Goal: Transaction & Acquisition: Purchase product/service

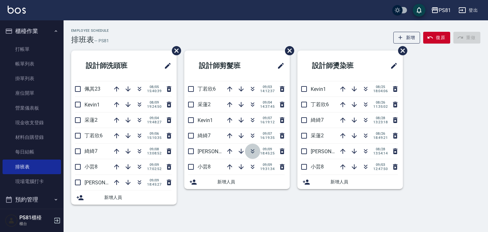
click at [250, 155] on button "button" at bounding box center [252, 151] width 15 height 15
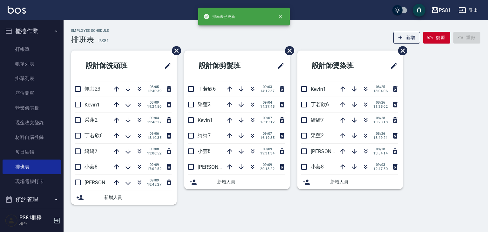
click at [46, 41] on ul "打帳單 帳單列表 掛單列表 座位開單 營業儀表板 現金收支登錄 材料自購登錄 每日結帳 排班表 現場電腦打卡" at bounding box center [32, 115] width 58 height 152
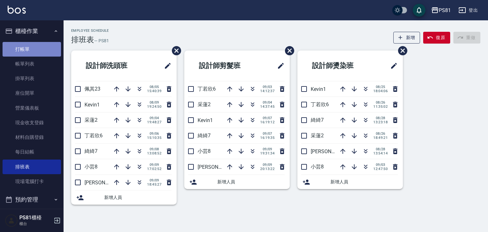
click at [45, 47] on link "打帳單" at bounding box center [32, 49] width 58 height 15
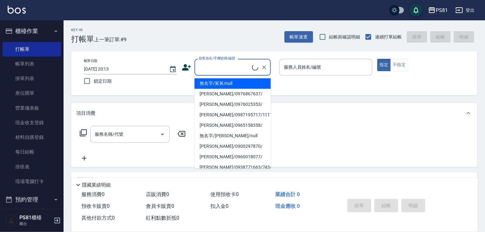
click at [225, 69] on input "顧客姓名/手機號碼/編號" at bounding box center [224, 67] width 55 height 11
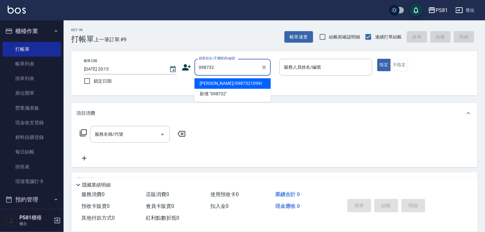
type input "0987327"
drag, startPoint x: 263, startPoint y: 68, endPoint x: 249, endPoint y: 69, distance: 14.6
click at [262, 68] on icon "Clear" at bounding box center [264, 67] width 6 height 6
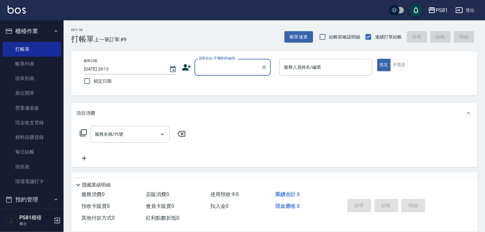
click at [249, 69] on input "顧客姓名/手機號碼/編號" at bounding box center [227, 67] width 61 height 11
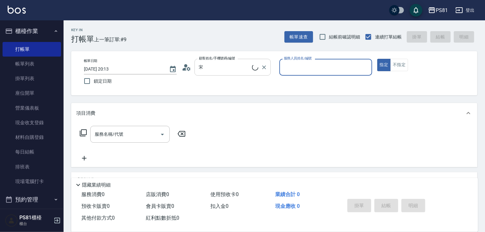
type input "[PERSON_NAME]/0976025353/"
type input "小芸-8"
click at [377, 59] on button "指定" at bounding box center [384, 65] width 14 height 12
type button "true"
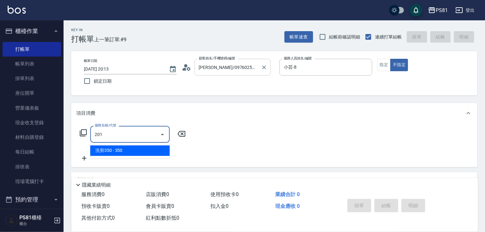
type input "洗剪350(201)"
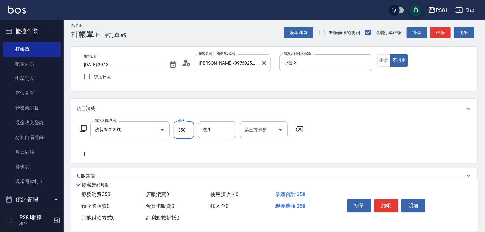
scroll to position [78, 0]
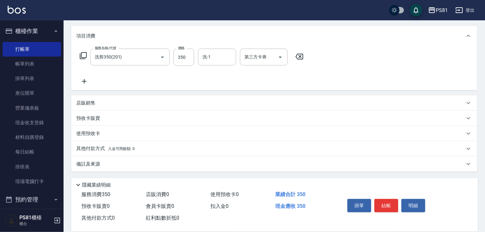
drag, startPoint x: 161, startPoint y: 92, endPoint x: 160, endPoint y: 101, distance: 9.3
click at [160, 100] on div "項目消費 服務名稱/代號 洗剪350(201) 服務名稱/代號 價格 350 價格 洗-1 洗-1 第三方卡券 第三方卡券 店販銷售 服務人員姓名/編號 服務…" at bounding box center [274, 99] width 406 height 146
click at [160, 101] on div "店販銷售" at bounding box center [270, 103] width 388 height 7
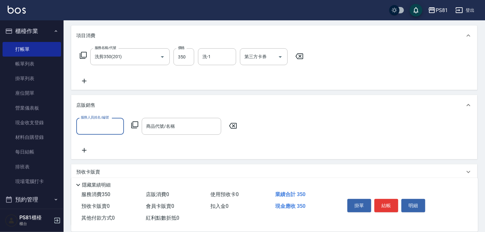
scroll to position [0, 0]
click at [107, 122] on input "服務人員姓名/編號" at bounding box center [100, 126] width 42 height 11
type input "小芸-8"
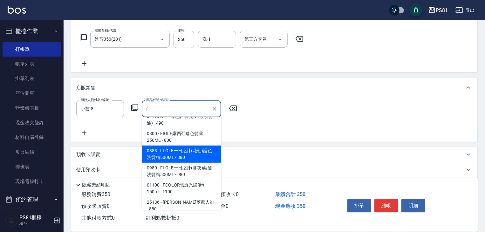
scroll to position [109, 0]
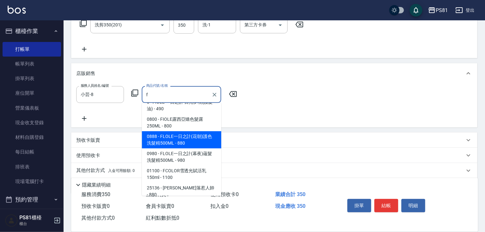
click at [205, 135] on span "0888 - FLOLE一日之計(花朝)護色洗髮精500ML - 880" at bounding box center [181, 139] width 79 height 17
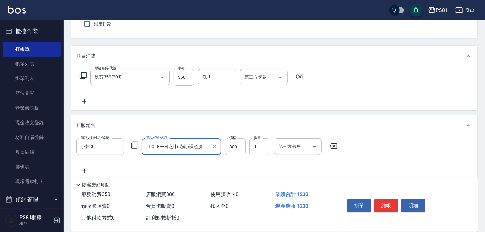
scroll to position [14, 0]
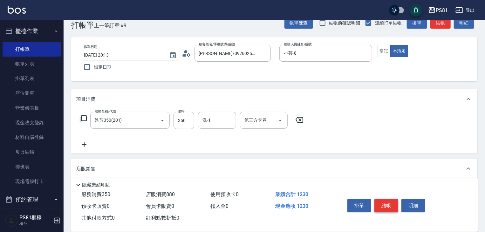
type input "FLOLE一日之計(花朝)護色洗髮精500ML"
click at [386, 201] on button "結帳" at bounding box center [386, 205] width 24 height 13
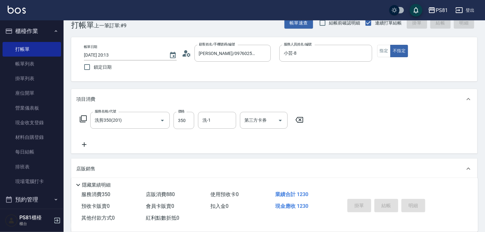
type input "[DATE] 20:14"
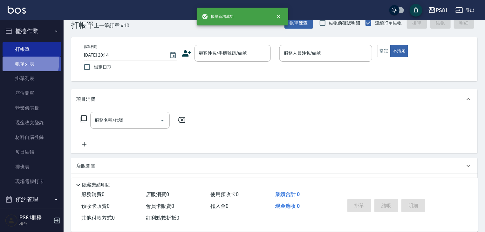
click at [23, 63] on link "帳單列表" at bounding box center [32, 64] width 58 height 15
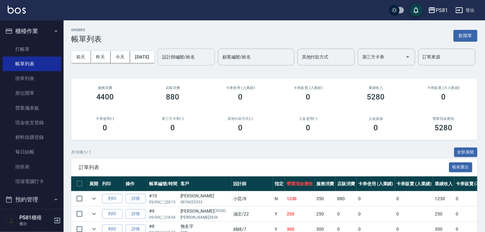
click at [158, 65] on div "設計師編號/姓名" at bounding box center [186, 57] width 57 height 17
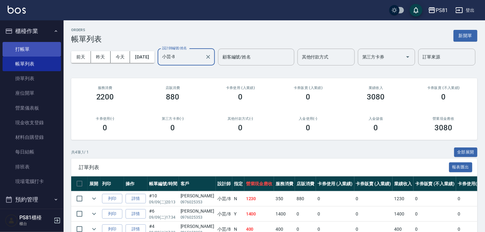
type input "小芸-8"
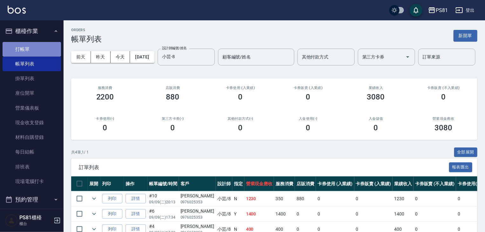
drag, startPoint x: 47, startPoint y: 46, endPoint x: 159, endPoint y: 61, distance: 112.9
click at [47, 46] on link "打帳單" at bounding box center [32, 49] width 58 height 15
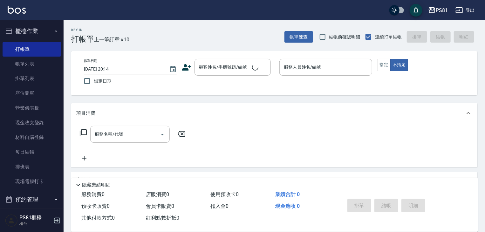
click at [160, 55] on div "帳單日期 [DATE] 20:14 鎖定日期 顧客姓名/手機號碼/編號 顧客姓名/手機號碼/編號 服務人員姓名/編號 服務人員姓名/編號 指定 不指定" at bounding box center [274, 73] width 406 height 44
drag, startPoint x: 198, startPoint y: 66, endPoint x: 209, endPoint y: 73, distance: 12.4
click at [203, 71] on input "顧客姓名/手機號碼/編號" at bounding box center [227, 67] width 61 height 11
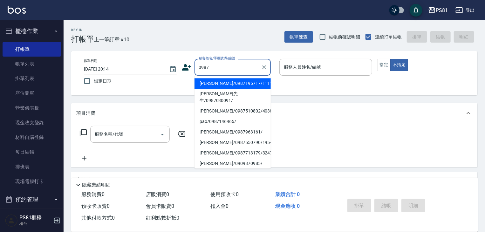
click at [237, 83] on li "[PERSON_NAME]/0987195717/111111" at bounding box center [232, 83] width 76 height 10
type input "[PERSON_NAME]/0987195717/111111"
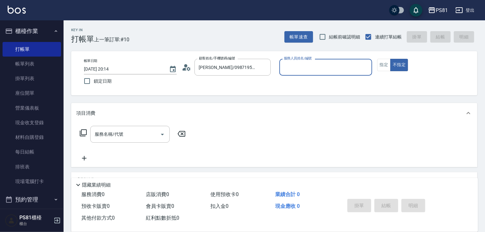
click at [309, 71] on input "服務人員姓名/編號" at bounding box center [325, 67] width 87 height 11
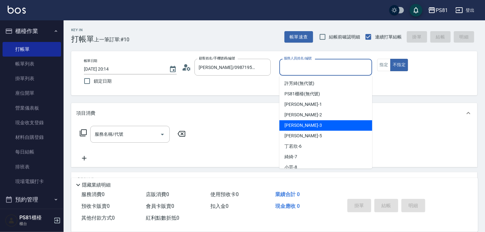
click at [309, 125] on div "[PERSON_NAME] -3" at bounding box center [325, 125] width 93 height 10
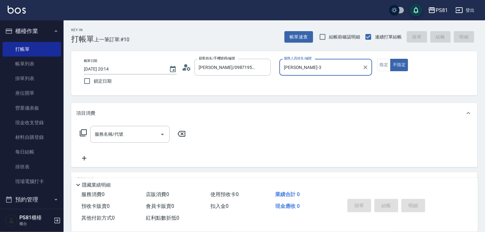
type input "[PERSON_NAME]-3"
click at [385, 65] on button "指定" at bounding box center [384, 65] width 14 height 12
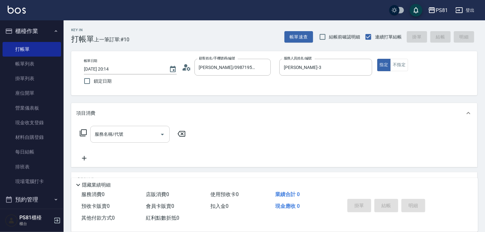
click at [96, 130] on input "服務名稱/代號" at bounding box center [125, 134] width 64 height 11
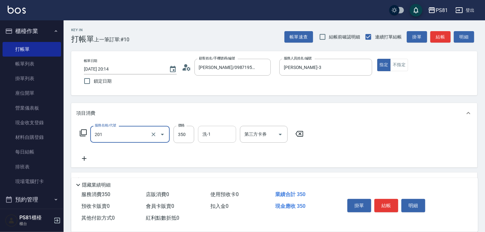
type input "洗剪350(201)"
click at [222, 131] on input "洗-1" at bounding box center [217, 134] width 32 height 11
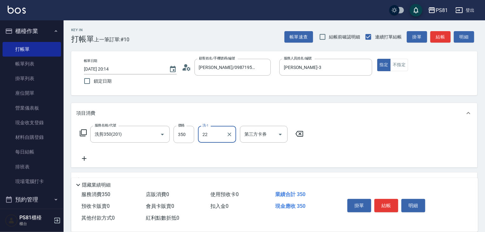
type input "2"
type input "涵文-22"
drag, startPoint x: 387, startPoint y: 202, endPoint x: 383, endPoint y: 193, distance: 9.2
click at [388, 201] on button "結帳" at bounding box center [386, 205] width 24 height 13
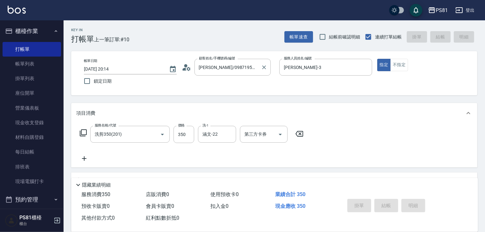
type input "[DATE] 20:17"
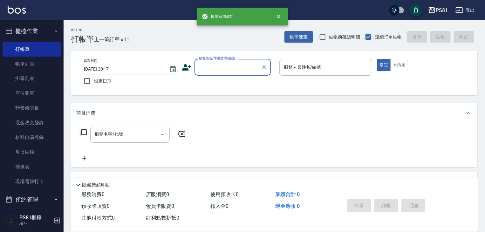
click at [214, 66] on input "顧客姓名/手機號碼/編號" at bounding box center [227, 67] width 61 height 11
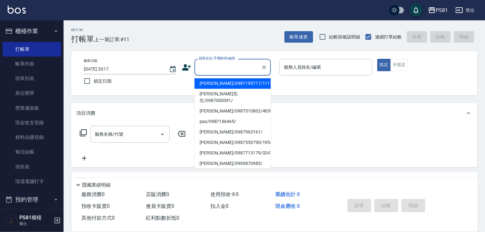
drag, startPoint x: 221, startPoint y: 85, endPoint x: 277, endPoint y: 67, distance: 58.7
click at [226, 82] on li "[PERSON_NAME]/0987195717/111111" at bounding box center [232, 83] width 76 height 10
type input "[PERSON_NAME]/0987195717/111111"
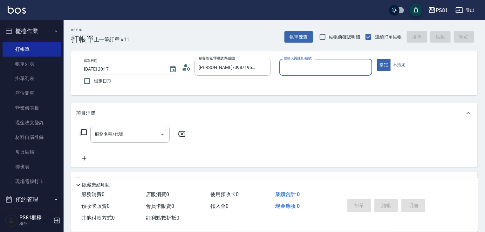
click at [293, 63] on input "服務人員姓名/編號" at bounding box center [325, 67] width 87 height 11
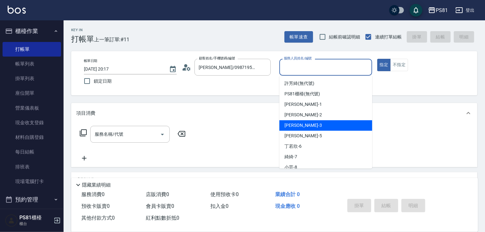
drag, startPoint x: 291, startPoint y: 125, endPoint x: 269, endPoint y: 127, distance: 22.0
click at [291, 125] on span "[PERSON_NAME] -3" at bounding box center [302, 125] width 37 height 7
type input "[PERSON_NAME]-3"
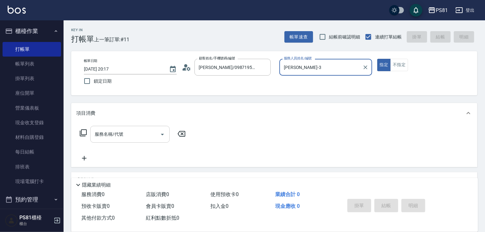
click at [114, 140] on div "服務名稱/代號" at bounding box center [129, 134] width 79 height 17
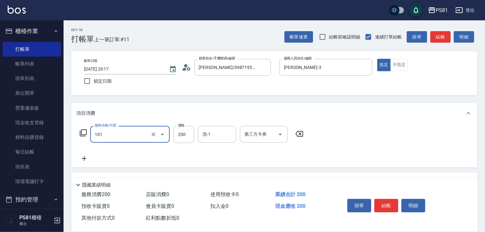
type input "一般洗髮(101)"
click at [87, 160] on icon at bounding box center [84, 159] width 16 height 8
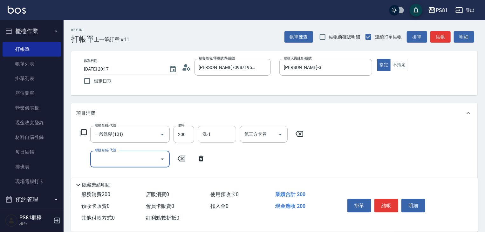
click at [231, 135] on input "洗-1" at bounding box center [217, 134] width 32 height 11
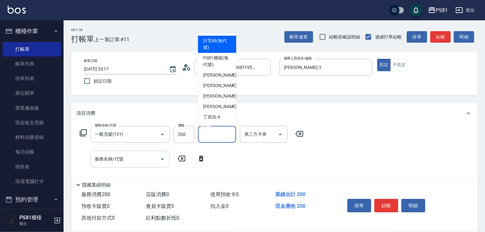
click at [153, 161] on input "服務名稱/代號" at bounding box center [125, 158] width 64 height 11
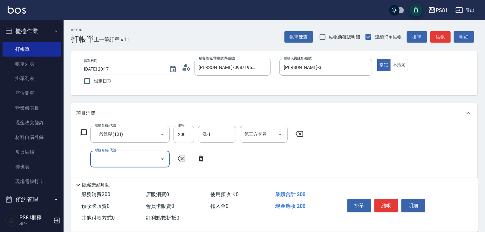
type input "1"
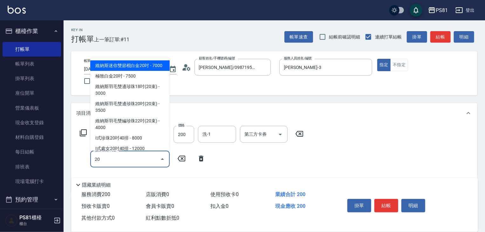
type input "201"
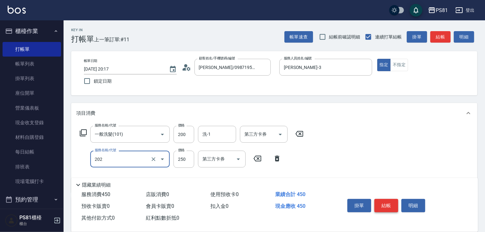
type input "單剪250(202)"
click at [390, 202] on button "結帳" at bounding box center [386, 205] width 24 height 13
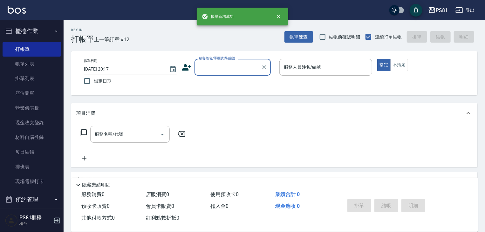
click at [222, 71] on input "顧客姓名/手機號碼/編號" at bounding box center [227, 67] width 61 height 11
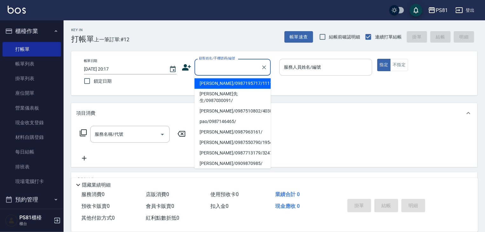
drag, startPoint x: 229, startPoint y: 85, endPoint x: 328, endPoint y: 73, distance: 100.1
click at [232, 84] on li "[PERSON_NAME]/0987195717/111111" at bounding box center [232, 83] width 76 height 10
type input "[PERSON_NAME]/0987195717/111111"
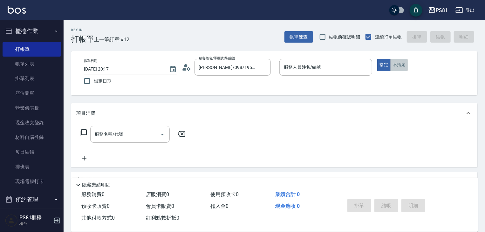
click at [406, 68] on button "不指定" at bounding box center [399, 65] width 18 height 12
click at [343, 66] on input "服務人員姓名/編號" at bounding box center [325, 67] width 87 height 11
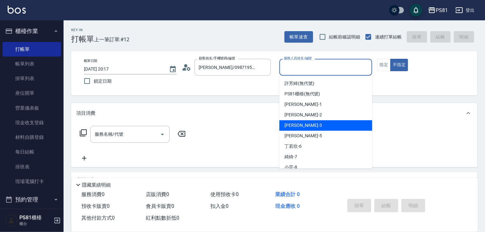
drag, startPoint x: 301, startPoint y: 129, endPoint x: 292, endPoint y: 131, distance: 9.0
click at [298, 130] on div "[PERSON_NAME] -3" at bounding box center [325, 125] width 93 height 10
type input "[PERSON_NAME]-3"
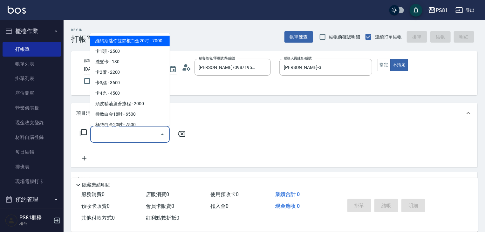
drag, startPoint x: 113, startPoint y: 137, endPoint x: 106, endPoint y: 132, distance: 8.3
click at [112, 138] on input "服務名稱/代號" at bounding box center [125, 134] width 64 height 11
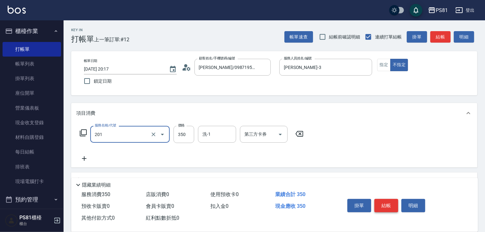
type input "洗剪350(201)"
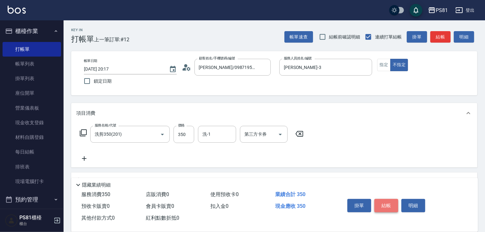
click at [387, 206] on button "結帳" at bounding box center [386, 205] width 24 height 13
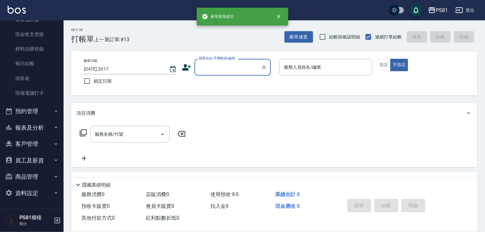
scroll to position [77, 0]
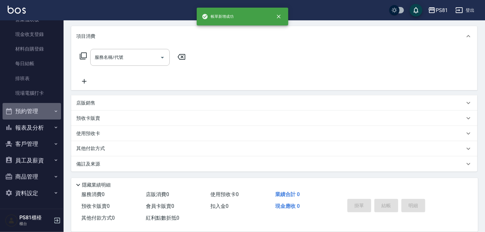
click at [39, 105] on button "預約管理" at bounding box center [32, 111] width 58 height 17
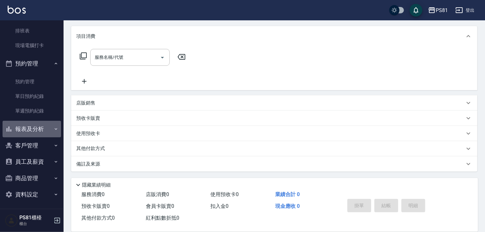
click at [43, 131] on button "報表及分析" at bounding box center [32, 129] width 58 height 17
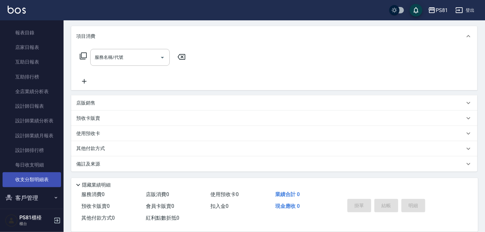
scroll to position [296, 0]
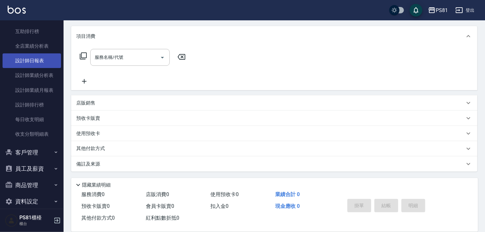
click at [43, 62] on link "設計師日報表" at bounding box center [32, 60] width 58 height 15
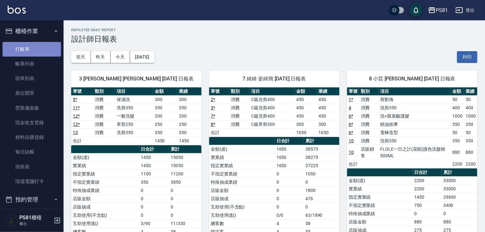
click at [32, 48] on link "打帳單" at bounding box center [32, 49] width 58 height 15
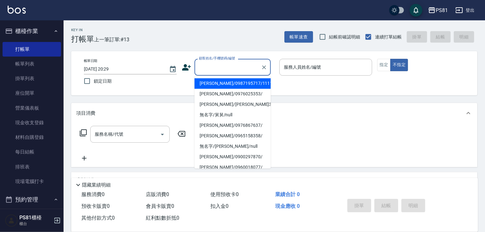
click at [225, 65] on input "顧客姓名/手機號碼/編號" at bounding box center [227, 67] width 61 height 11
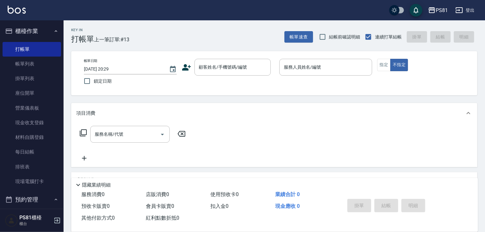
click at [187, 65] on icon at bounding box center [187, 68] width 10 height 10
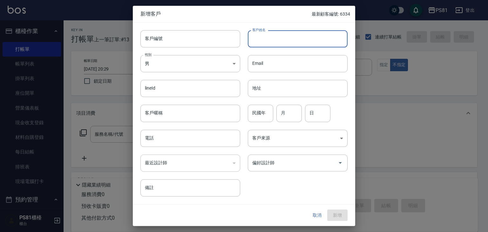
click at [293, 42] on input "客戶姓名" at bounding box center [298, 38] width 100 height 17
type input "[PERSON_NAME]"
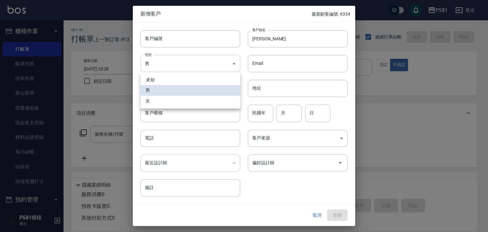
drag, startPoint x: 191, startPoint y: 63, endPoint x: 179, endPoint y: 74, distance: 16.0
click at [190, 63] on body "PS81 登出 櫃檯作業 打帳單 帳單列表 掛單列表 座位開單 營業儀表板 現金收支登錄 材料自購登錄 每日結帳 排班表 現場電腦打卡 預約管理 預約管理 單…" at bounding box center [244, 154] width 488 height 309
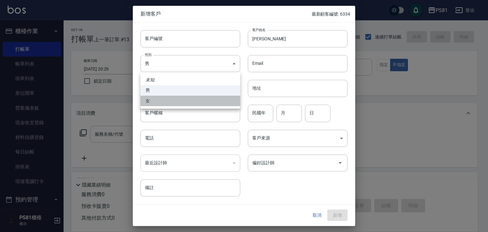
drag, startPoint x: 161, startPoint y: 101, endPoint x: 226, endPoint y: 128, distance: 69.8
click at [162, 101] on li "女" at bounding box center [190, 101] width 100 height 10
type input "[DEMOGRAPHIC_DATA]"
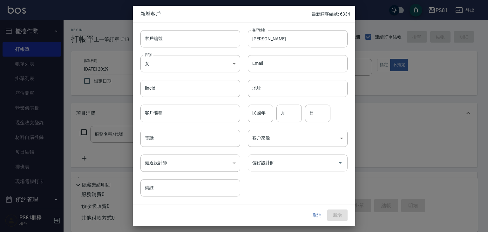
click at [274, 166] on input "偏好設計師" at bounding box center [293, 162] width 85 height 11
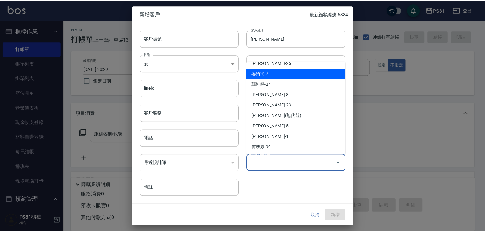
scroll to position [90, 0]
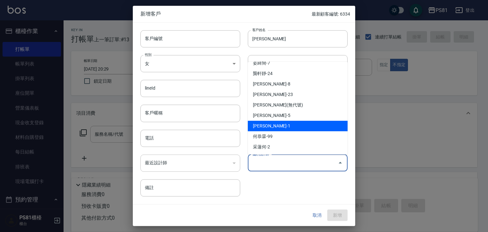
click at [271, 125] on li "[PERSON_NAME]-1" at bounding box center [298, 126] width 100 height 10
type input "[PERSON_NAME]"
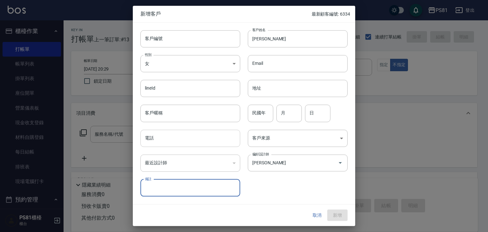
click at [191, 134] on input "電話" at bounding box center [190, 138] width 100 height 17
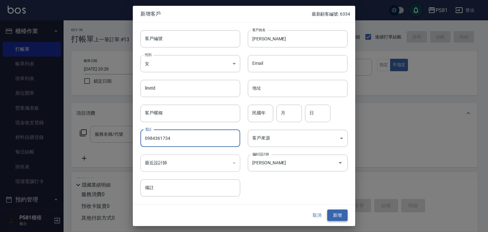
type input "0984361734"
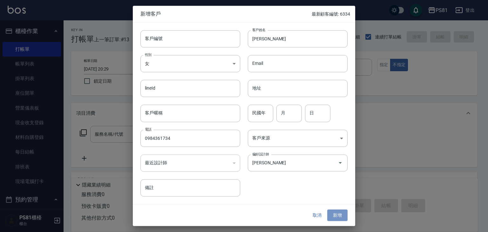
click at [341, 218] on button "新增" at bounding box center [337, 215] width 20 height 12
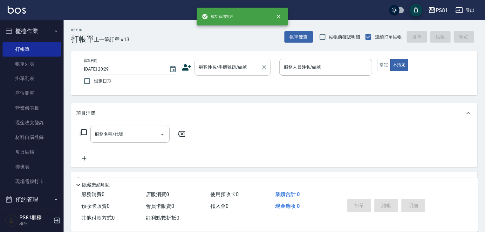
click at [239, 63] on input "顧客姓名/手機號碼/編號" at bounding box center [227, 67] width 61 height 11
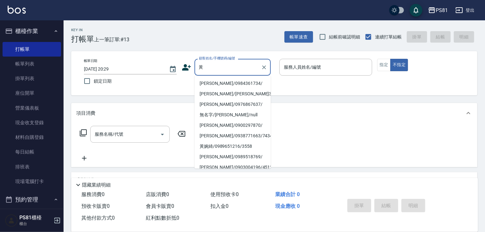
click at [235, 84] on li "[PERSON_NAME]/0984361734/" at bounding box center [232, 83] width 76 height 10
type input "[PERSON_NAME]/0984361734/"
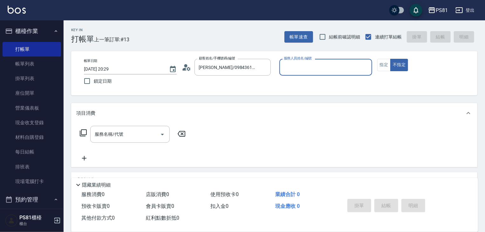
type input "[PERSON_NAME]-1"
click at [134, 136] on input "服務名稱/代號" at bounding box center [125, 134] width 64 height 11
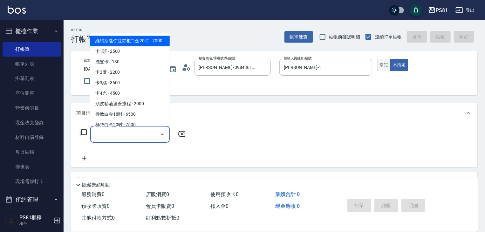
click at [380, 68] on button "指定" at bounding box center [384, 65] width 14 height 12
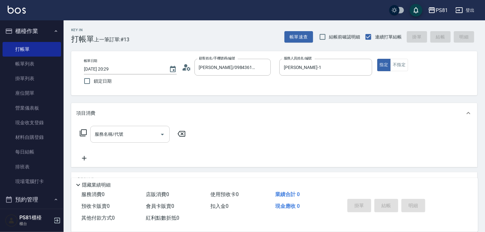
click at [144, 135] on input "服務名稱/代號" at bounding box center [125, 134] width 64 height 11
type input "燙"
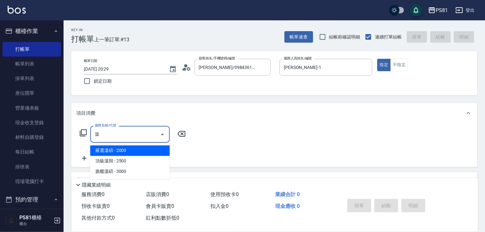
click at [130, 152] on span "嚴選溫碩 - 2000" at bounding box center [129, 151] width 79 height 10
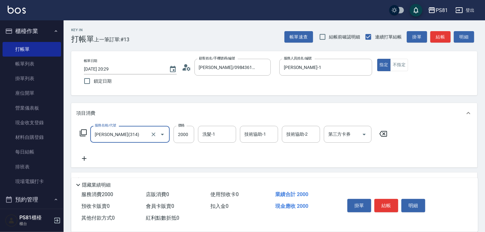
type input "[PERSON_NAME](314)"
click at [85, 158] on icon at bounding box center [84, 159] width 16 height 8
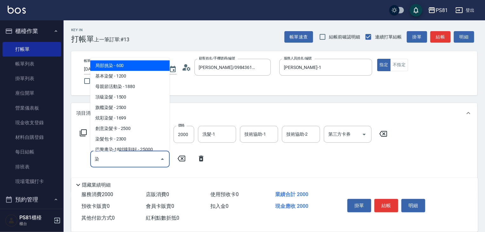
click at [125, 103] on span "旗艦染髮 - 2500" at bounding box center [129, 107] width 79 height 10
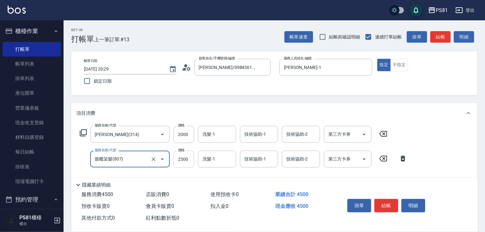
type input "旗艦染髮(807)"
click at [185, 162] on input "2500" at bounding box center [183, 159] width 21 height 17
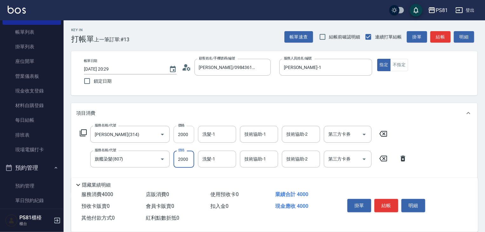
scroll to position [95, 0]
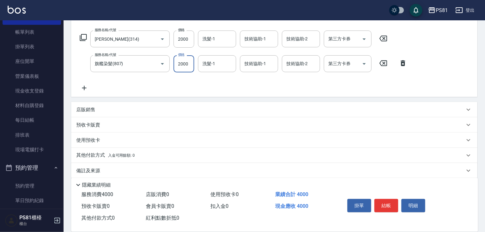
type input "2000"
click at [83, 87] on icon at bounding box center [84, 88] width 16 height 8
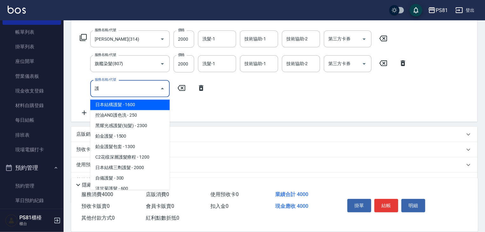
click at [121, 105] on span "日本結構護髮 - 1600" at bounding box center [129, 105] width 79 height 10
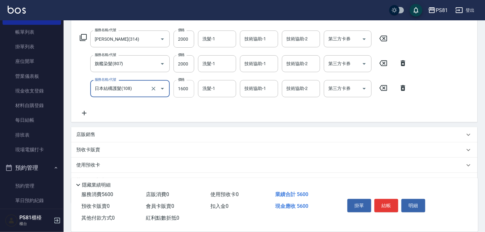
type input "日本結構護髮(108)"
click at [191, 84] on input "1600" at bounding box center [183, 88] width 21 height 17
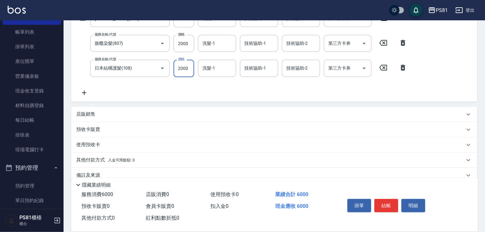
scroll to position [127, 0]
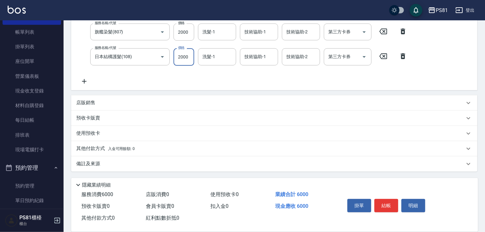
type input "2000"
click at [90, 149] on p "其他付款方式 入金可用餘額: 0" at bounding box center [105, 148] width 58 height 7
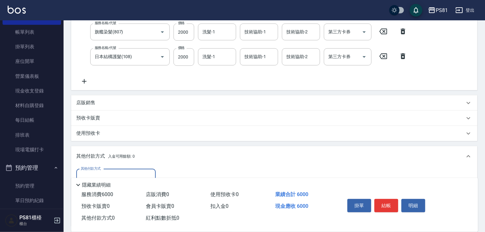
scroll to position [159, 0]
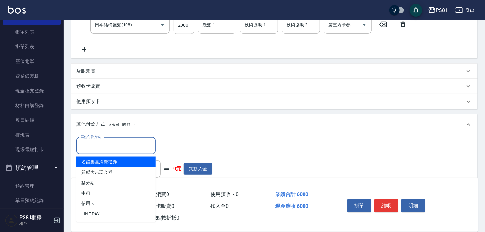
click at [106, 147] on input "其他付款方式" at bounding box center [116, 145] width 74 height 11
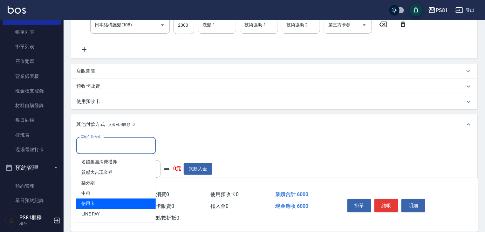
click at [99, 200] on span "信用卡" at bounding box center [115, 204] width 79 height 10
type input "信用卡"
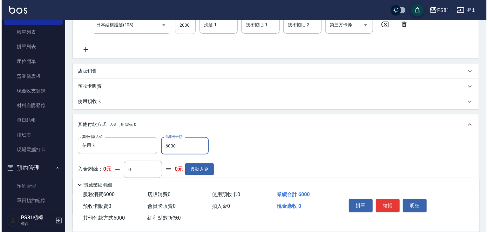
scroll to position [0, 0]
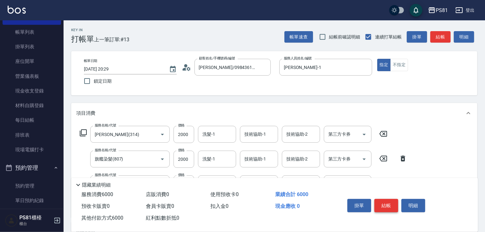
type input "6000"
click at [387, 201] on button "結帳" at bounding box center [386, 205] width 24 height 13
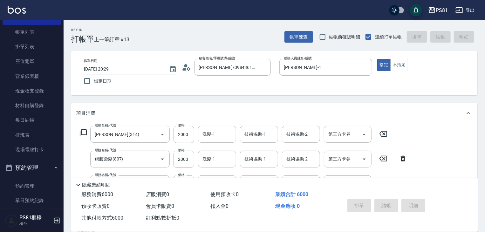
type input "[DATE] 20:31"
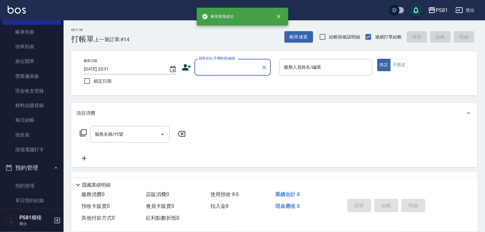
click at [221, 67] on input "顧客姓名/手機號碼/編號" at bounding box center [227, 67] width 61 height 11
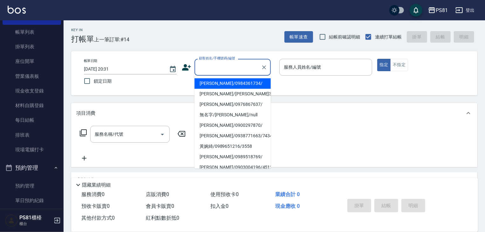
click at [184, 68] on icon at bounding box center [186, 67] width 9 height 6
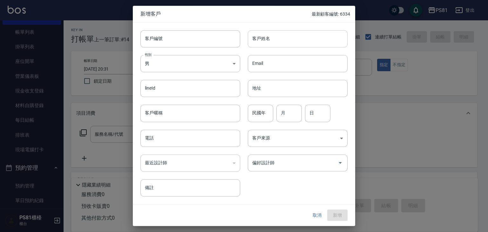
drag, startPoint x: 275, startPoint y: 42, endPoint x: 279, endPoint y: 46, distance: 5.8
click at [275, 41] on input "客戶姓名" at bounding box center [298, 38] width 100 height 17
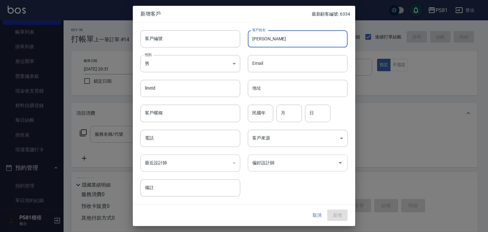
type input "[PERSON_NAME]"
click at [274, 161] on input "偏好設計師" at bounding box center [293, 162] width 85 height 11
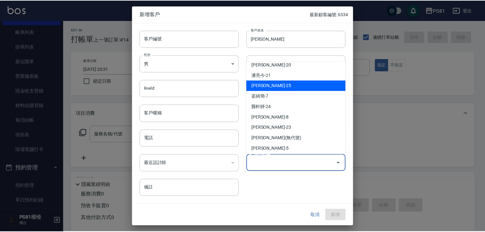
scroll to position [90, 0]
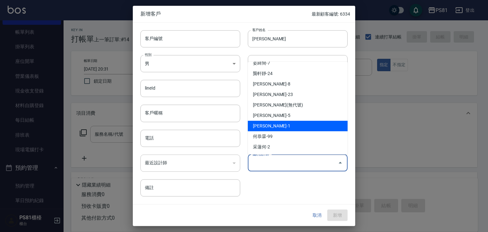
click at [275, 127] on li "[PERSON_NAME]-1" at bounding box center [298, 126] width 100 height 10
type input "[PERSON_NAME]"
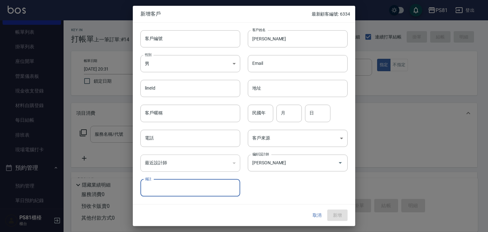
click at [182, 163] on div "​" at bounding box center [190, 162] width 100 height 17
click at [176, 141] on input "電話" at bounding box center [190, 138] width 100 height 17
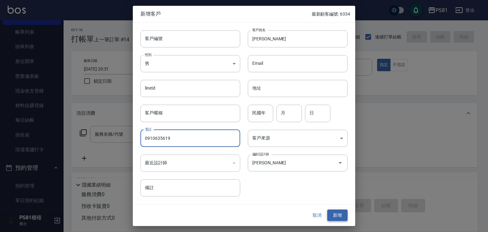
type input "0910635619"
click at [337, 214] on button "新增" at bounding box center [337, 215] width 20 height 12
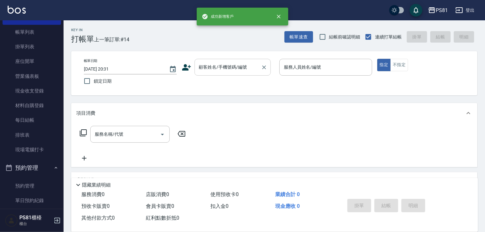
click at [234, 65] on input "顧客姓名/手機號碼/編號" at bounding box center [227, 67] width 61 height 11
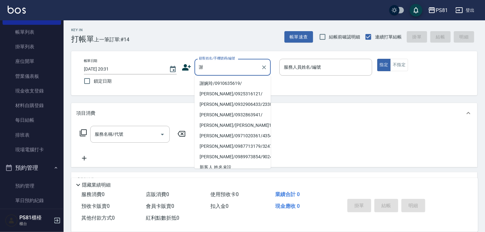
click at [228, 85] on li "謝婉玲/0910635619/" at bounding box center [232, 83] width 76 height 10
type input "謝婉玲/0910635619/"
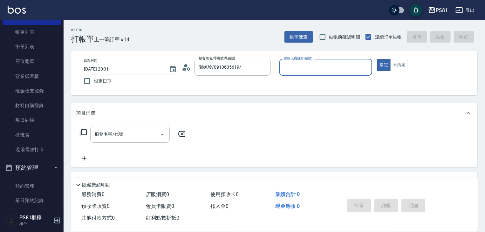
type input "[PERSON_NAME]-1"
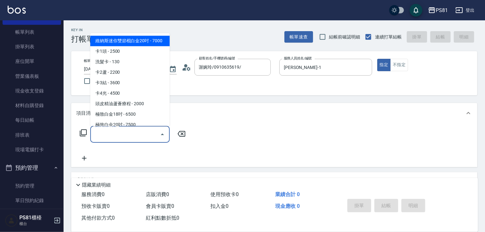
click at [122, 137] on input "服務名稱/代號" at bounding box center [125, 134] width 64 height 11
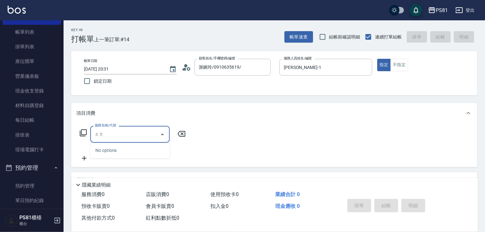
type input "燙"
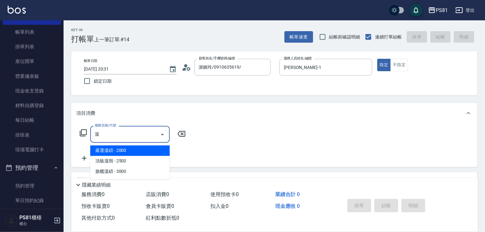
click at [126, 152] on span "嚴選溫碩 - 2000" at bounding box center [129, 151] width 79 height 10
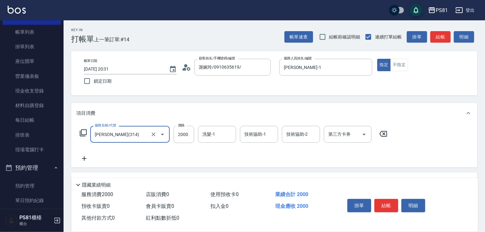
type input "[PERSON_NAME](314)"
click at [85, 160] on icon at bounding box center [84, 159] width 16 height 8
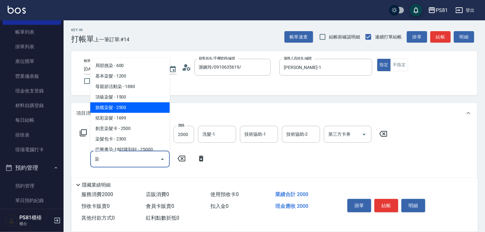
click at [117, 109] on span "旗艦染髮 - 2500" at bounding box center [129, 107] width 79 height 10
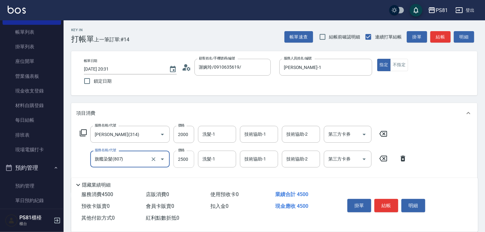
type input "旗艦染髮(807)"
click at [189, 159] on input "2500" at bounding box center [183, 159] width 21 height 17
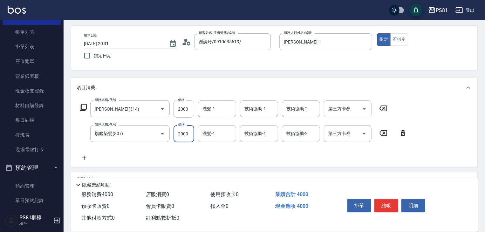
scroll to position [64, 0]
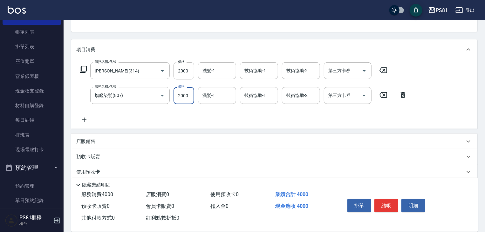
type input "2000"
click at [81, 121] on icon at bounding box center [84, 120] width 16 height 8
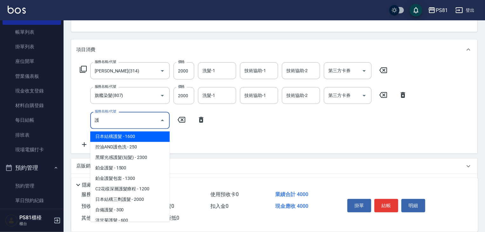
click at [145, 139] on span "日本結構護髮 - 1600" at bounding box center [129, 137] width 79 height 10
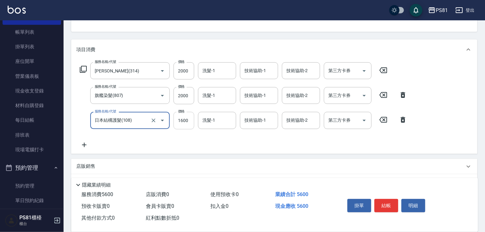
type input "日本結構護髮(108)"
click at [180, 124] on input "1600" at bounding box center [183, 120] width 21 height 17
type input "2000"
click at [388, 205] on button "結帳" at bounding box center [386, 205] width 24 height 13
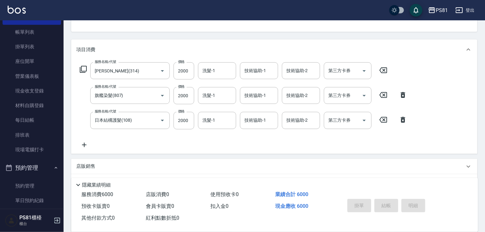
type input "[DATE] 20:32"
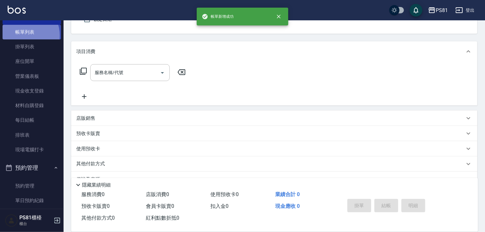
click at [23, 36] on link "帳單列表" at bounding box center [32, 32] width 58 height 15
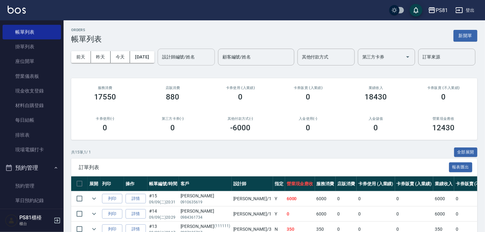
click at [158, 65] on div "設計師編號/姓名" at bounding box center [186, 57] width 57 height 17
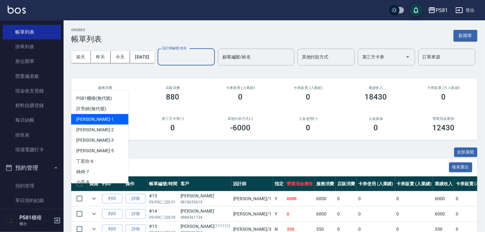
click at [93, 118] on div "[PERSON_NAME] -1" at bounding box center [99, 119] width 57 height 10
type input "[PERSON_NAME]-1"
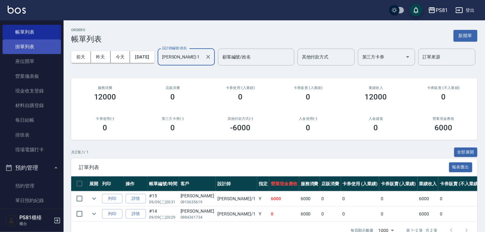
click at [43, 48] on link "掛單列表" at bounding box center [32, 46] width 58 height 15
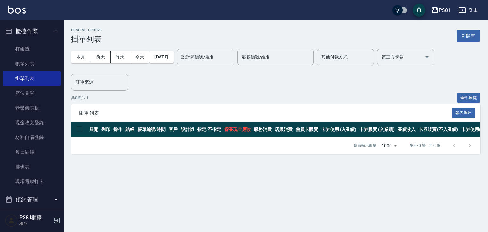
click at [40, 32] on button "櫃檯作業" at bounding box center [32, 31] width 58 height 17
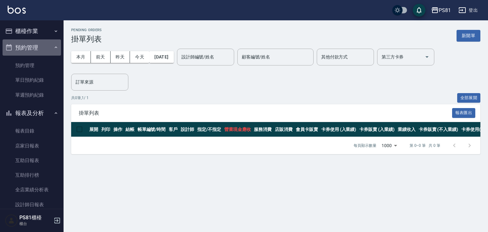
click at [40, 50] on button "預約管理" at bounding box center [32, 47] width 58 height 17
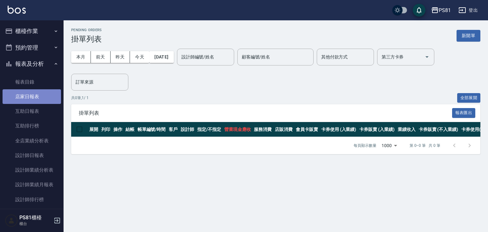
click at [35, 100] on link "店家日報表" at bounding box center [32, 96] width 58 height 15
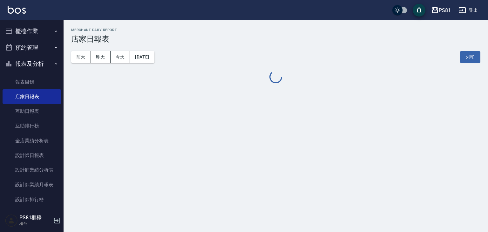
click at [229, 52] on div "[DATE] [DATE] [DATE] [DATE] 列印" at bounding box center [275, 57] width 409 height 27
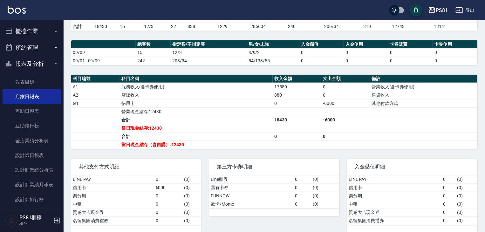
scroll to position [159, 0]
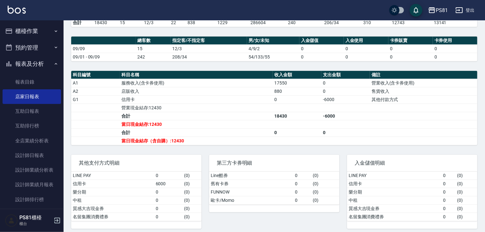
click at [35, 60] on button "報表及分析" at bounding box center [32, 64] width 58 height 17
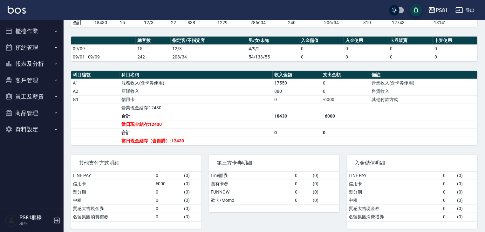
click at [34, 31] on button "櫃檯作業" at bounding box center [32, 31] width 58 height 17
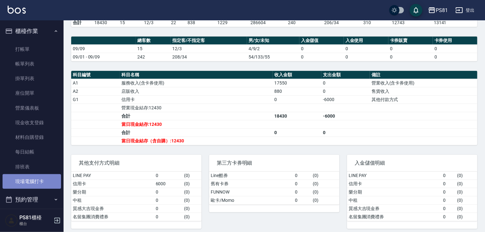
click at [39, 184] on link "現場電腦打卡" at bounding box center [32, 181] width 58 height 15
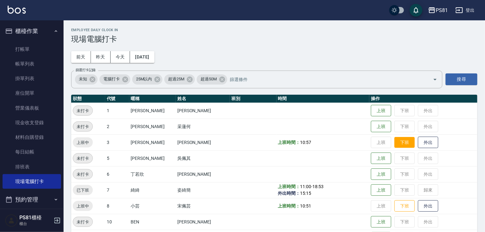
click at [403, 141] on button "下班" at bounding box center [404, 142] width 20 height 11
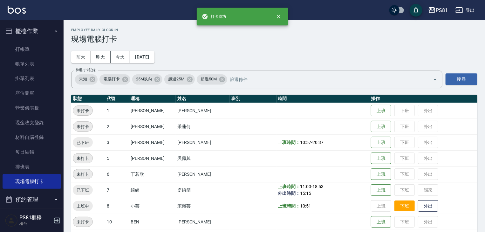
click at [397, 208] on button "下班" at bounding box center [404, 205] width 20 height 11
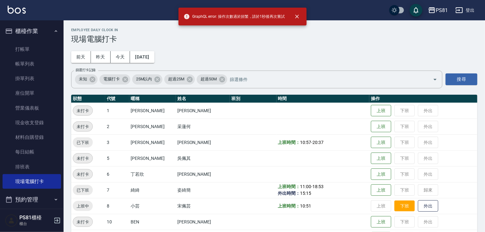
click at [397, 207] on button "下班" at bounding box center [404, 205] width 20 height 11
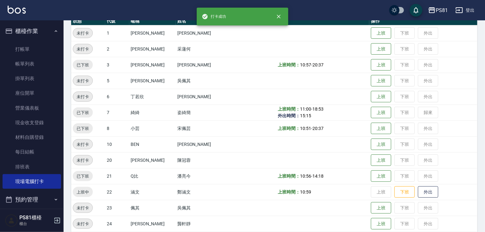
scroll to position [95, 0]
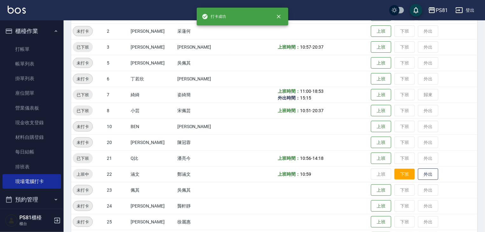
click at [394, 176] on button "下班" at bounding box center [404, 174] width 20 height 11
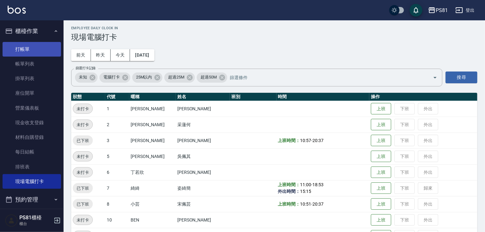
scroll to position [0, 0]
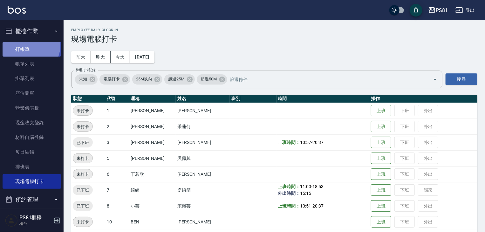
click at [28, 45] on link "打帳單" at bounding box center [32, 49] width 58 height 15
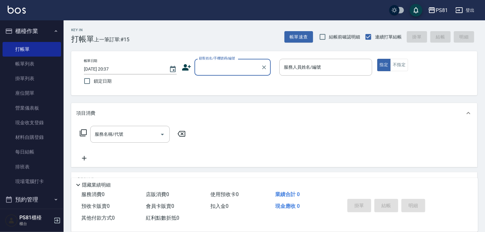
click at [108, 36] on span "上一筆訂單:#15" at bounding box center [112, 40] width 36 height 8
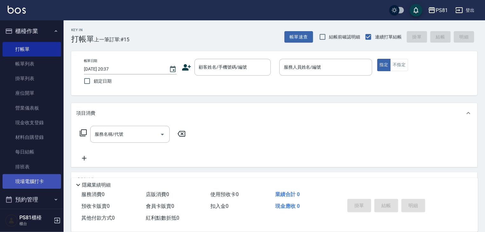
click at [28, 180] on link "現場電腦打卡" at bounding box center [32, 181] width 58 height 15
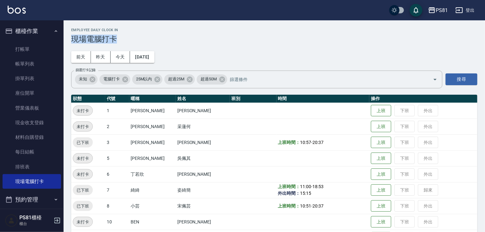
drag, startPoint x: 479, startPoint y: 22, endPoint x: 479, endPoint y: 49, distance: 27.0
click at [485, 42] on html "PS81 登出 櫃檯作業 打帳單 帳單列表 掛單列表 座位開單 營業儀表板 現金收支登錄 材料自購登錄 每日結帳 排班表 現場電腦打卡 預約管理 預約管理 單…" at bounding box center [242, 198] width 485 height 397
drag, startPoint x: 488, startPoint y: 74, endPoint x: 488, endPoint y: 100, distance: 26.1
click at [485, 100] on html "PS81 登出 櫃檯作業 打帳單 帳單列表 掛單列表 座位開單 營業儀表板 現金收支登錄 材料自購登錄 每日結帳 排班表 現場電腦打卡 預約管理 預約管理 單…" at bounding box center [242, 198] width 485 height 397
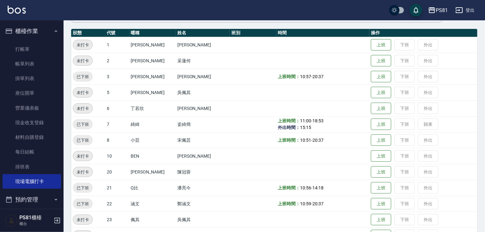
scroll to position [95, 0]
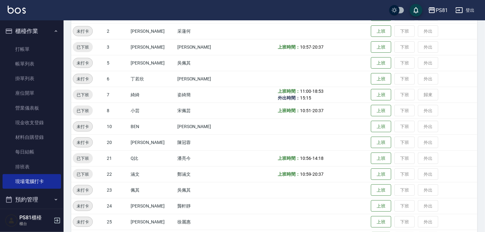
click at [295, 199] on td at bounding box center [322, 206] width 93 height 16
drag, startPoint x: 295, startPoint y: 199, endPoint x: 263, endPoint y: 207, distance: 33.2
click at [276, 207] on td at bounding box center [322, 206] width 93 height 16
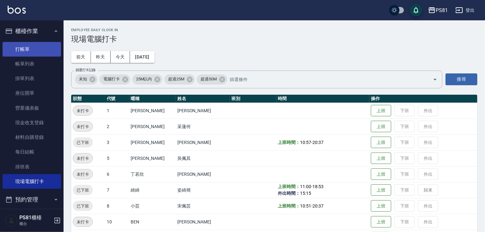
click at [31, 48] on link "打帳單" at bounding box center [32, 49] width 58 height 15
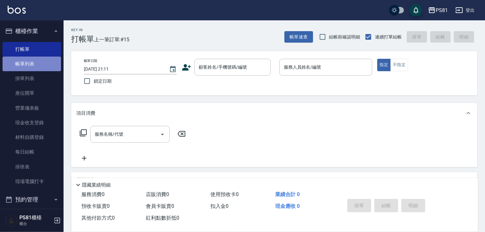
click at [46, 64] on link "帳單列表" at bounding box center [32, 64] width 58 height 15
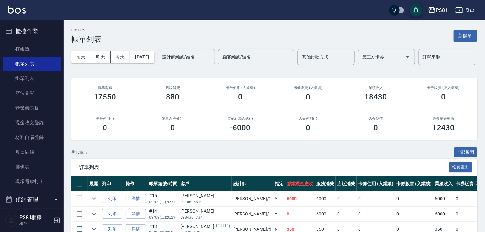
click at [160, 63] on input "設計師編號/姓名" at bounding box center [185, 56] width 51 height 11
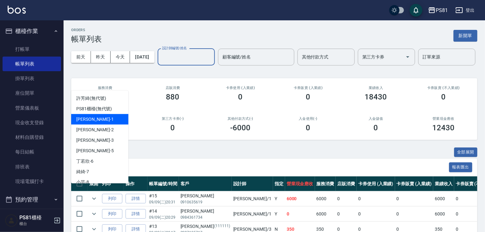
click at [105, 121] on div "[PERSON_NAME] -1" at bounding box center [99, 119] width 57 height 10
type input "[PERSON_NAME]-1"
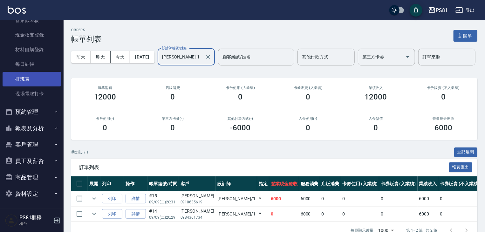
scroll to position [88, 0]
click at [31, 112] on button "預約管理" at bounding box center [32, 111] width 58 height 17
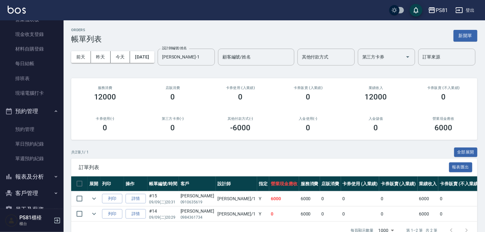
click at [39, 175] on button "報表及分析" at bounding box center [32, 176] width 58 height 17
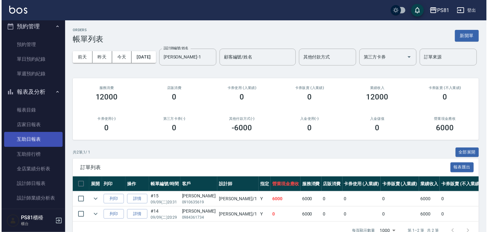
scroll to position [184, 0]
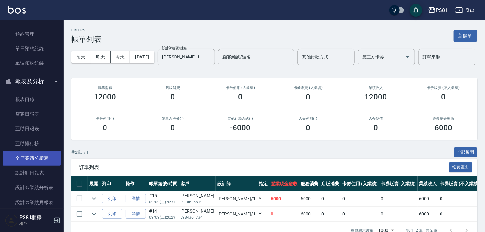
click at [48, 156] on link "全店業績分析表" at bounding box center [32, 158] width 58 height 15
